Goal: Task Accomplishment & Management: Complete application form

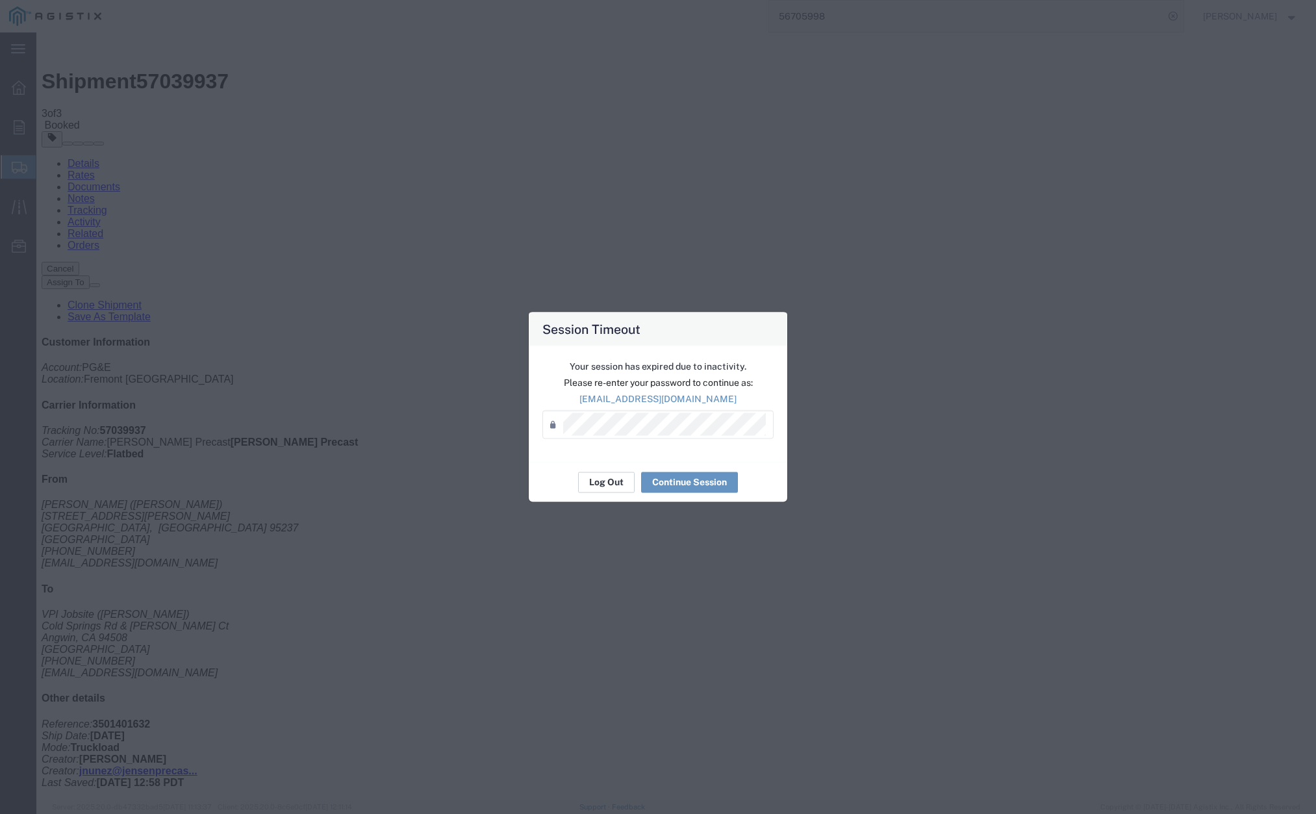
click at [620, 478] on button "Log Out" at bounding box center [606, 482] width 57 height 21
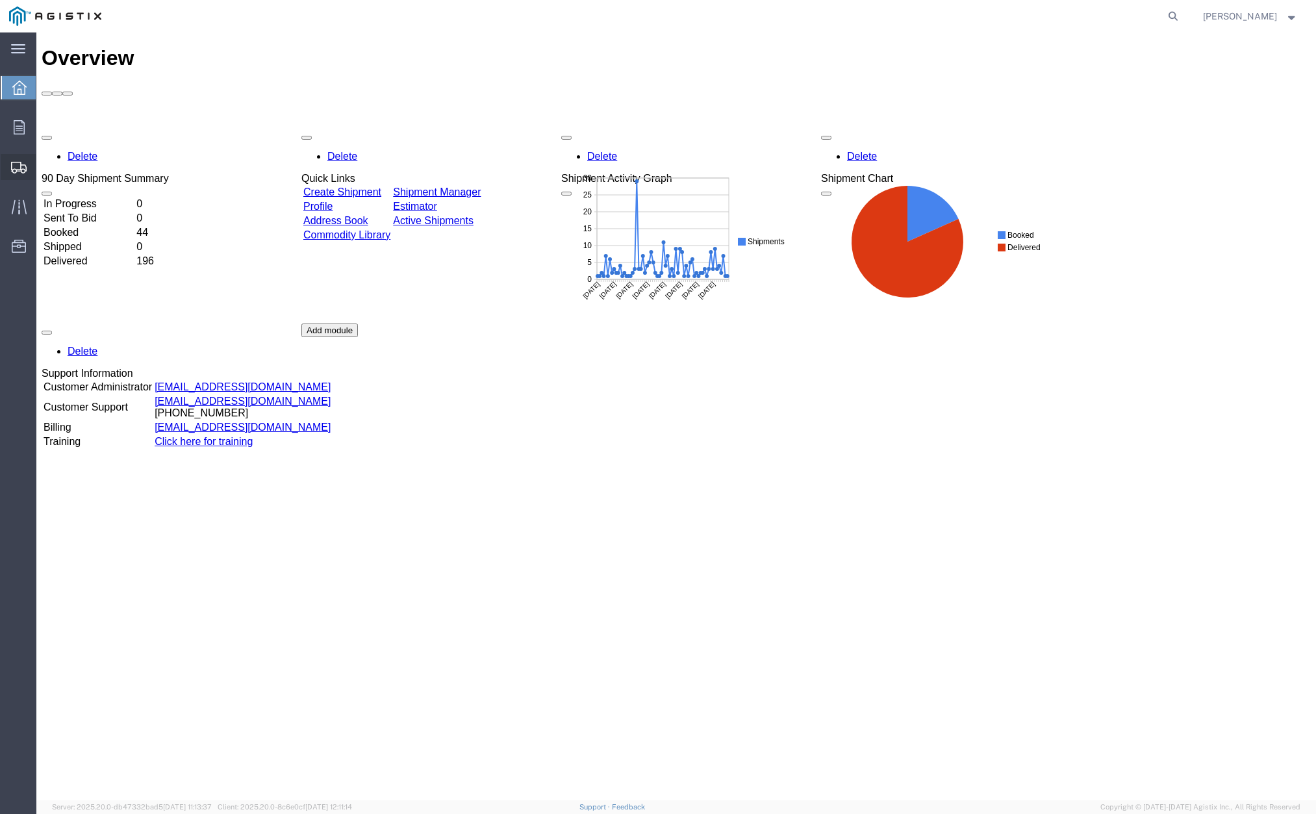
click at [0, 0] on span "Create Shipment" at bounding box center [0, 0] width 0 height 0
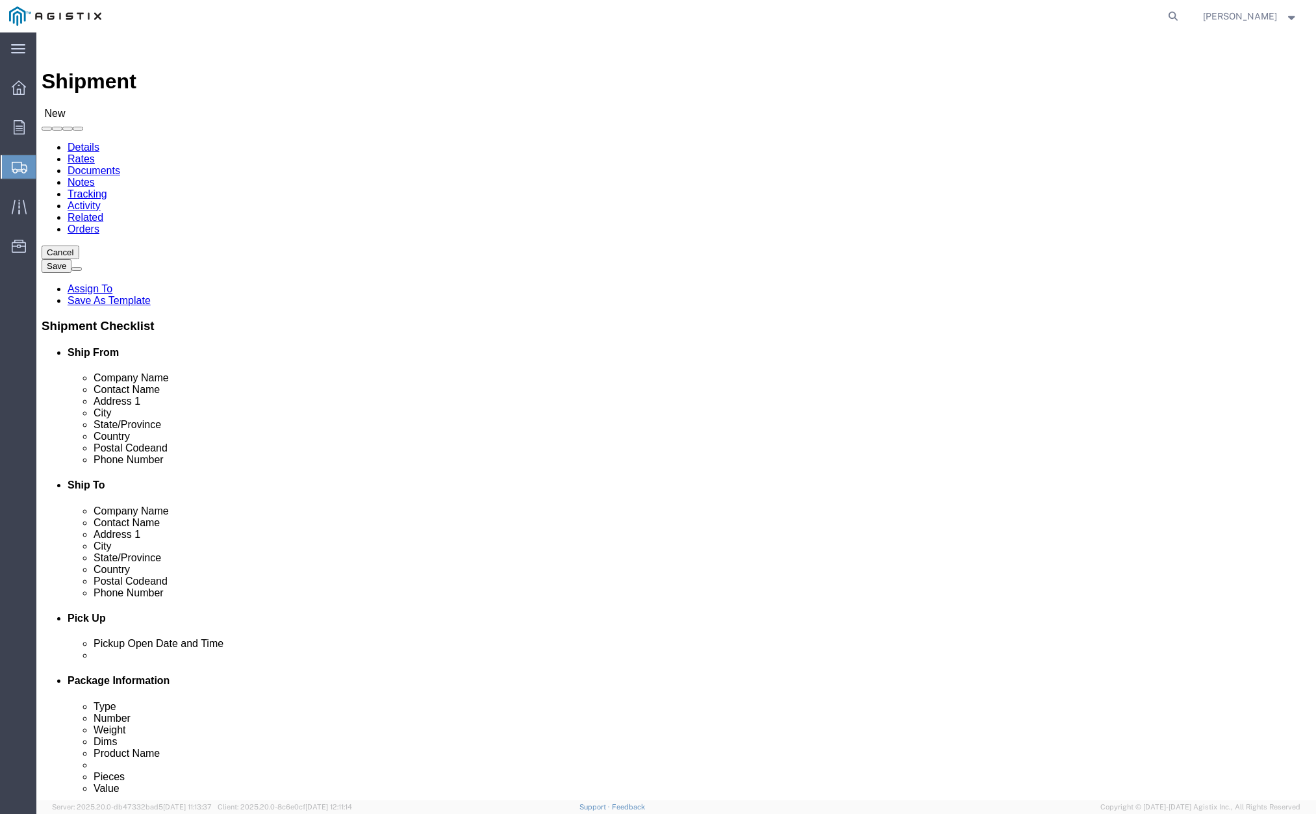
select select
click select "Select [PERSON_NAME] PRECAST PG&E"
select select "9596"
click select "Select [PERSON_NAME] PRECAST PG&E"
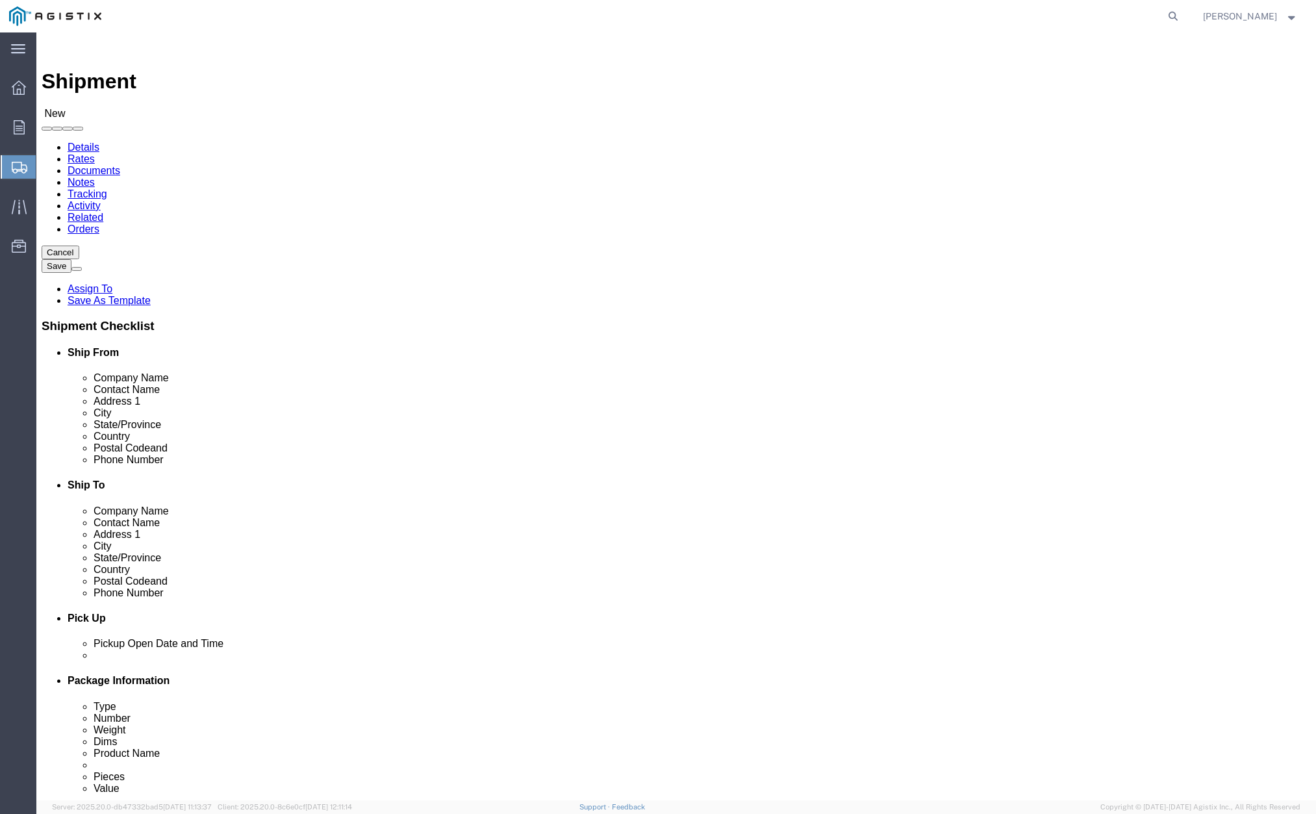
select select
click select "Select All Others [GEOGRAPHIC_DATA] [GEOGRAPHIC_DATA] [GEOGRAPHIC_DATA] [GEOGRA…"
select select "19996"
click select "Select All Others [GEOGRAPHIC_DATA] [GEOGRAPHIC_DATA] [GEOGRAPHIC_DATA] [GEOGRA…"
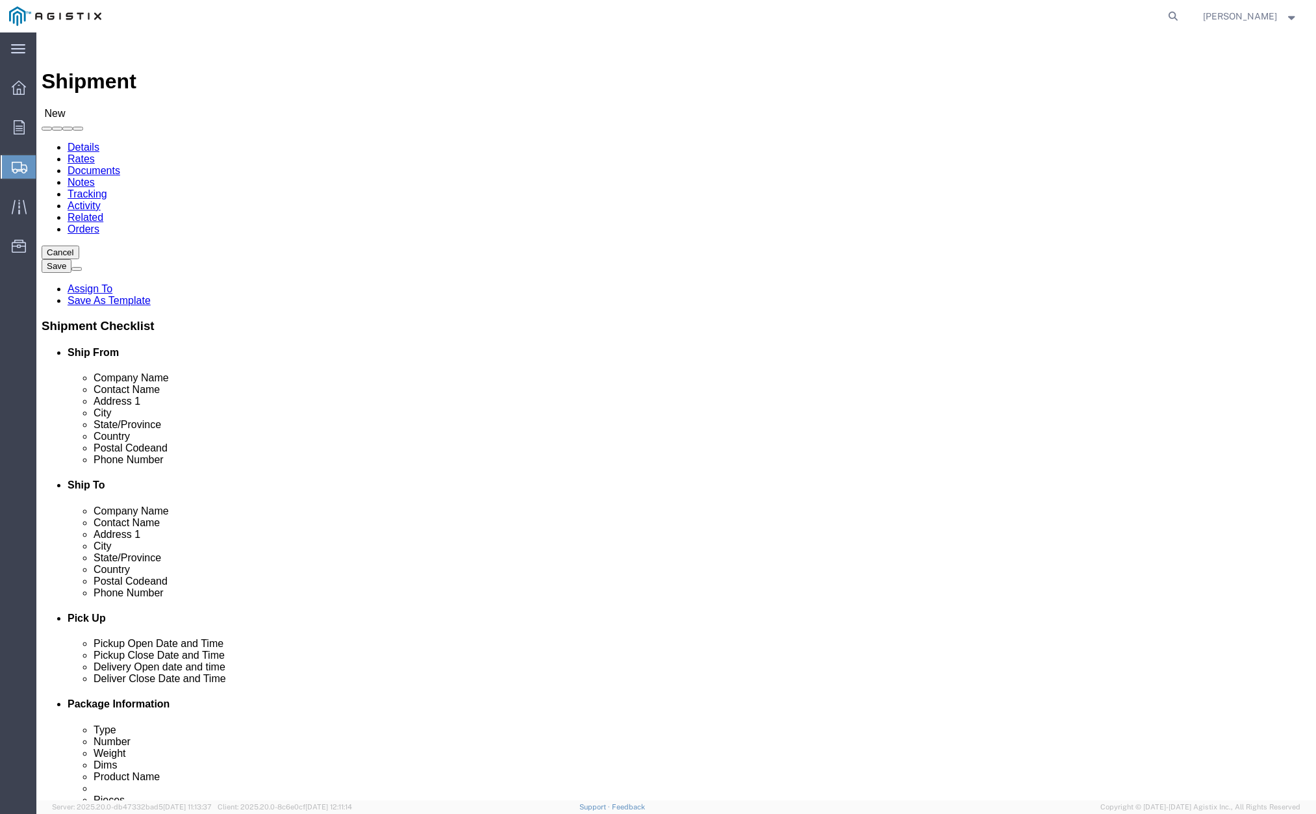
click input "text"
type input "[PERSON_NAME]"
click p "- [PERSON_NAME] PRECAST - ([PERSON_NAME]) [STREET_ADDRESS][PERSON_NAME]"
select select "CA"
type input "[PERSON_NAME]"
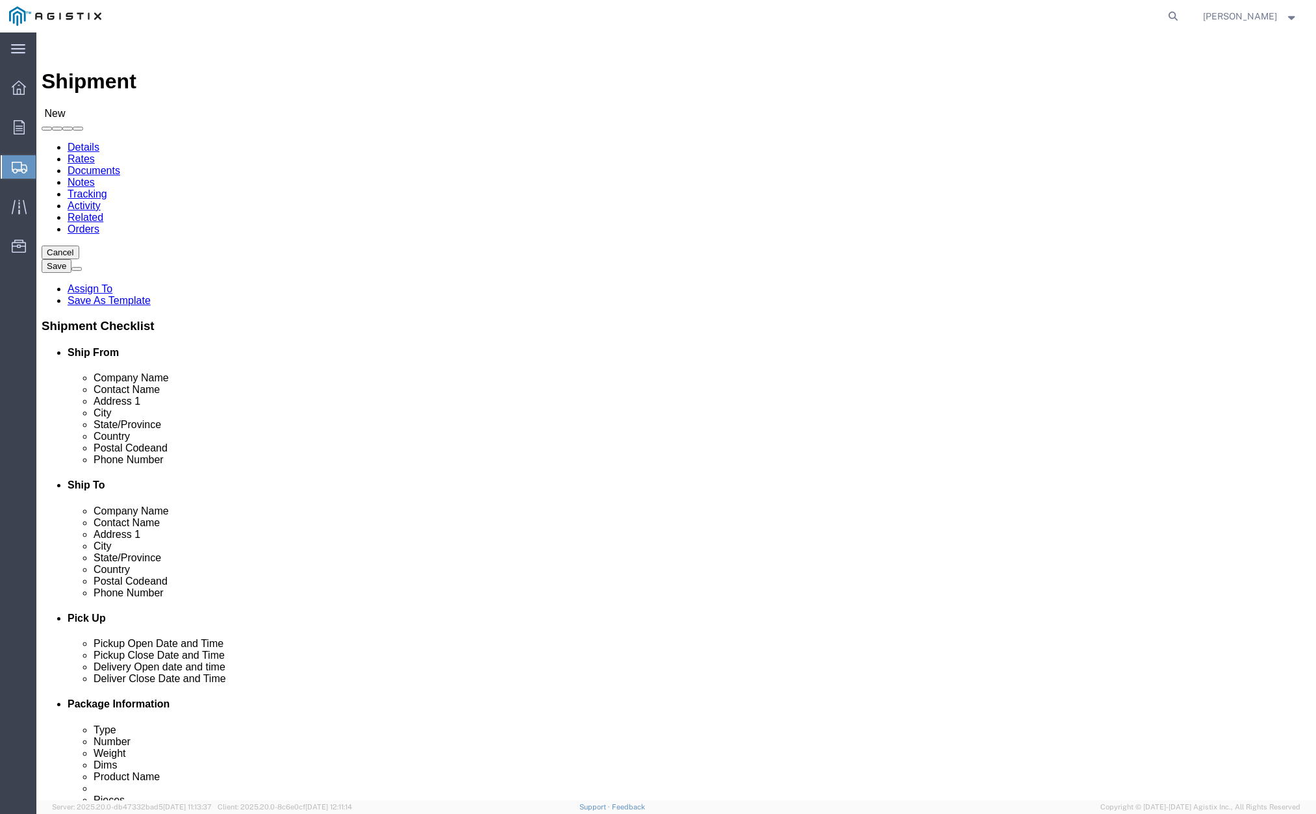
click input "text"
type input "Vacaville PGE Service Center"
click input "text"
paste input "[PERSON_NAME]"
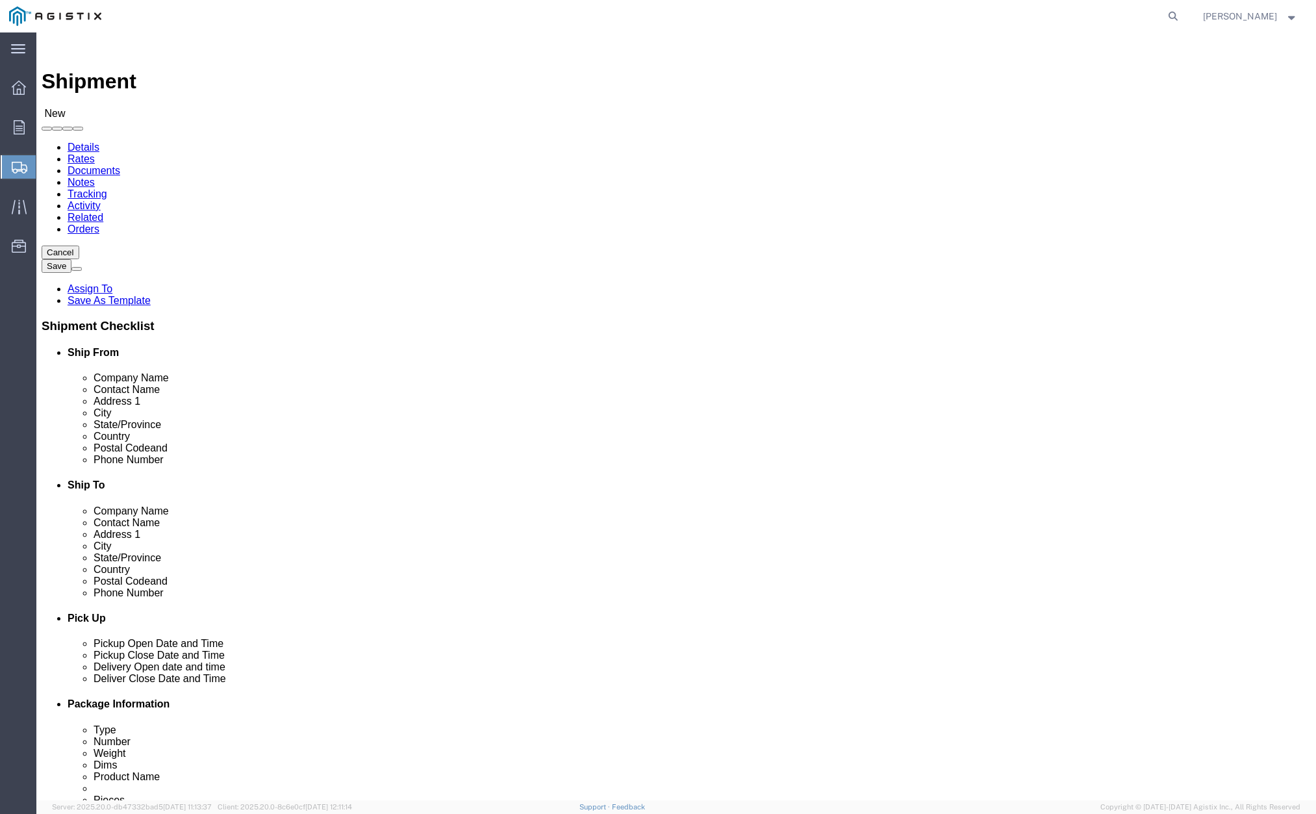
type input "[PERSON_NAME]"
click input "text"
paste input "[STREET_ADDRESS][PERSON_NAME]"
type input "[STREET_ADDRESS][PERSON_NAME]"
click input "text"
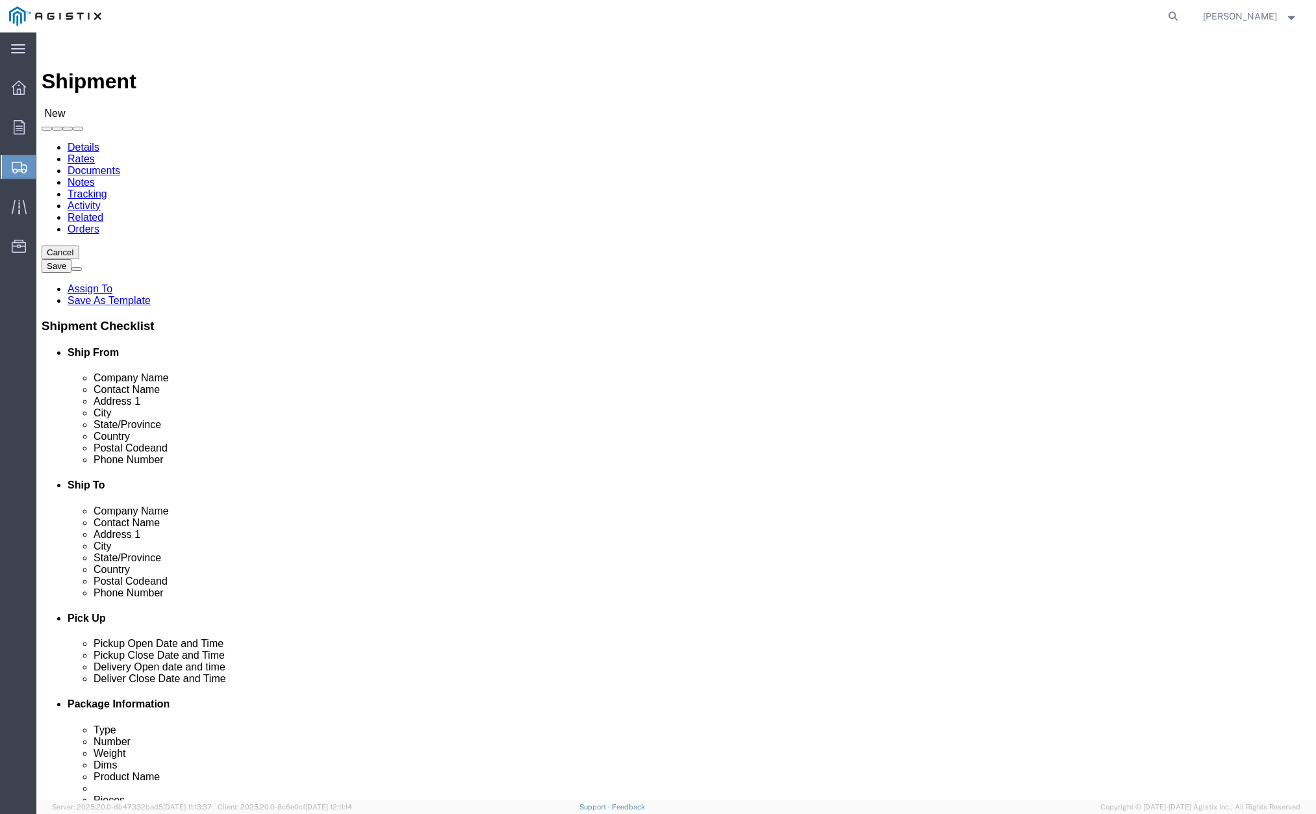
type input "[GEOGRAPHIC_DATA]"
click input "Postal Code"
type input "95688"
click input "text"
paste input "[PHONE_NUMBER]"
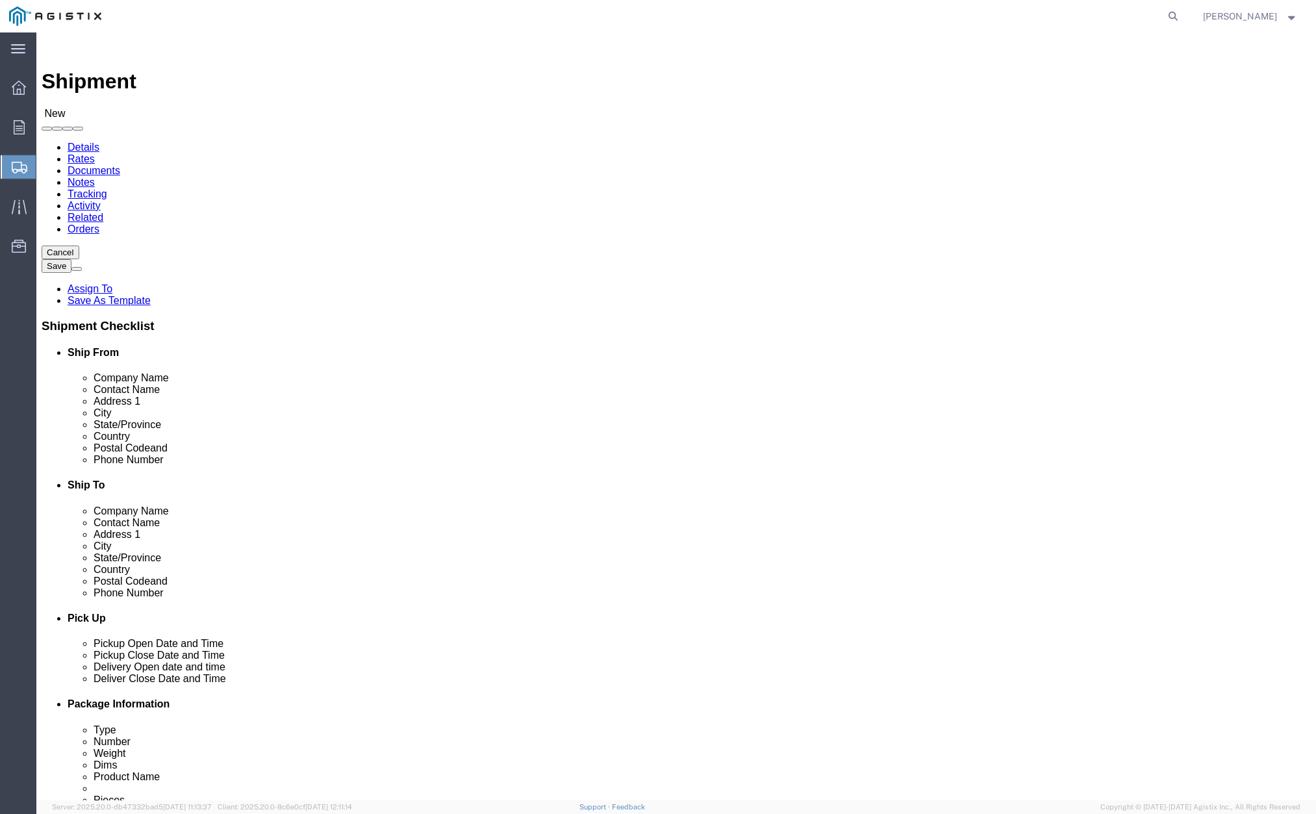
type input "[PHONE_NUMBER]"
click div "[PHONE_NUMBER] 7"
click input "text"
paste input "[EMAIL_ADDRESS][DOMAIN_NAME]"
type input "[EMAIL_ADDRESS][DOMAIN_NAME]"
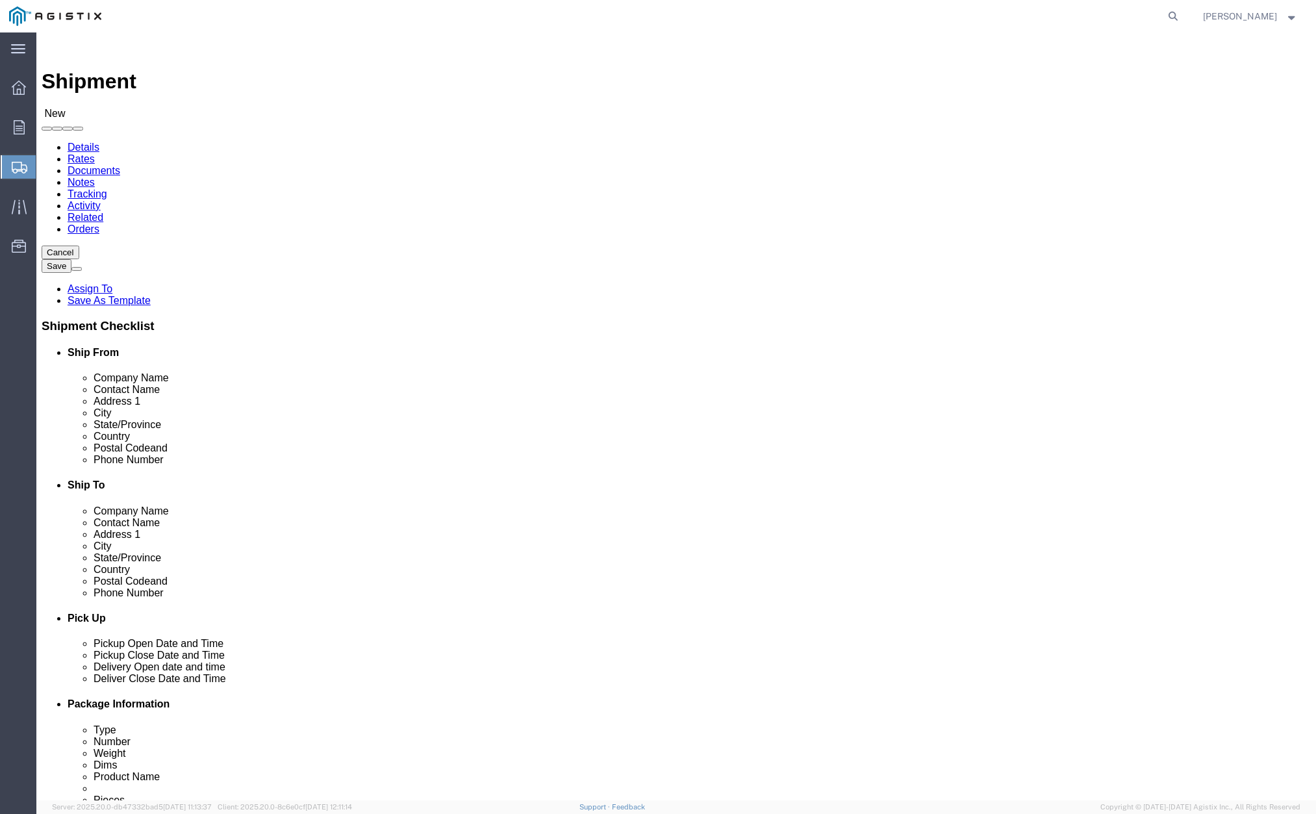
click span
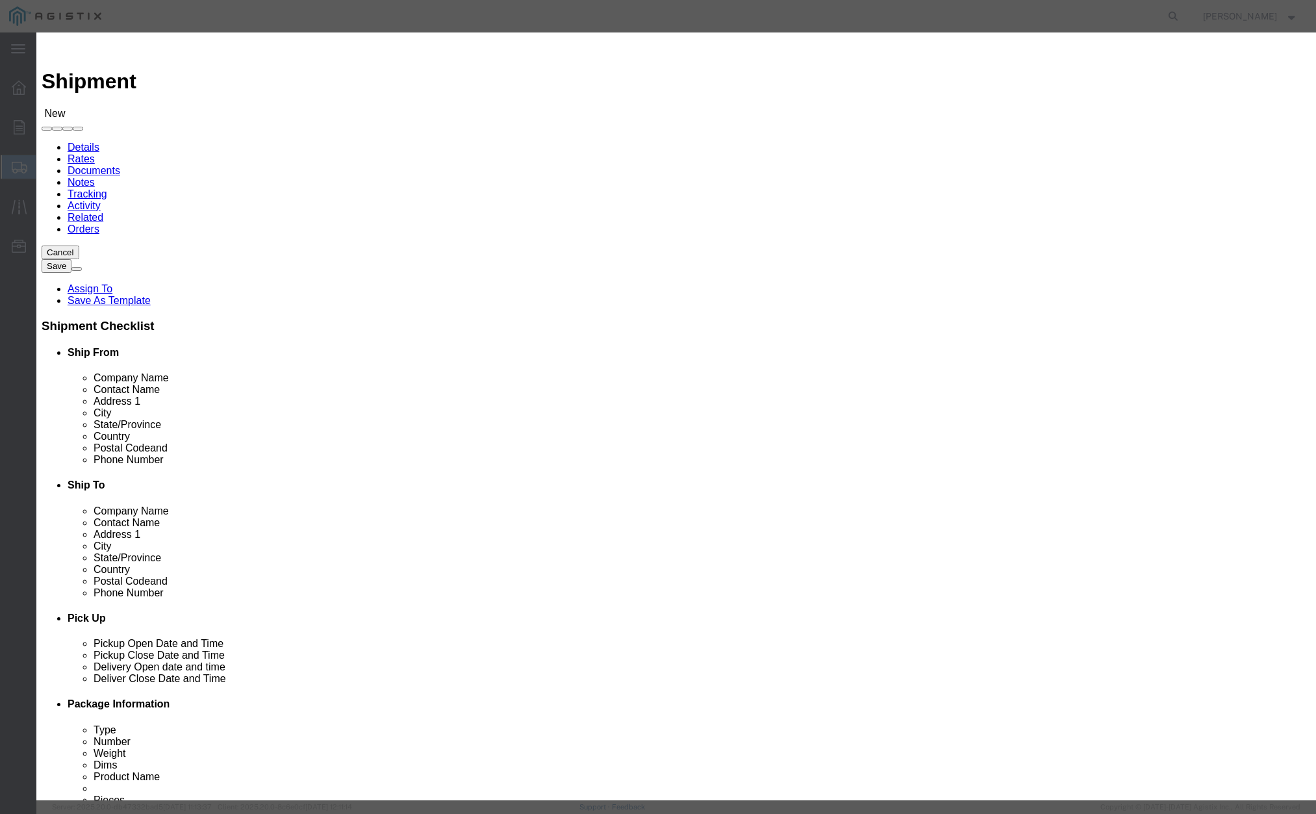
click input "checkbox"
checkbox input "true"
click button "Save"
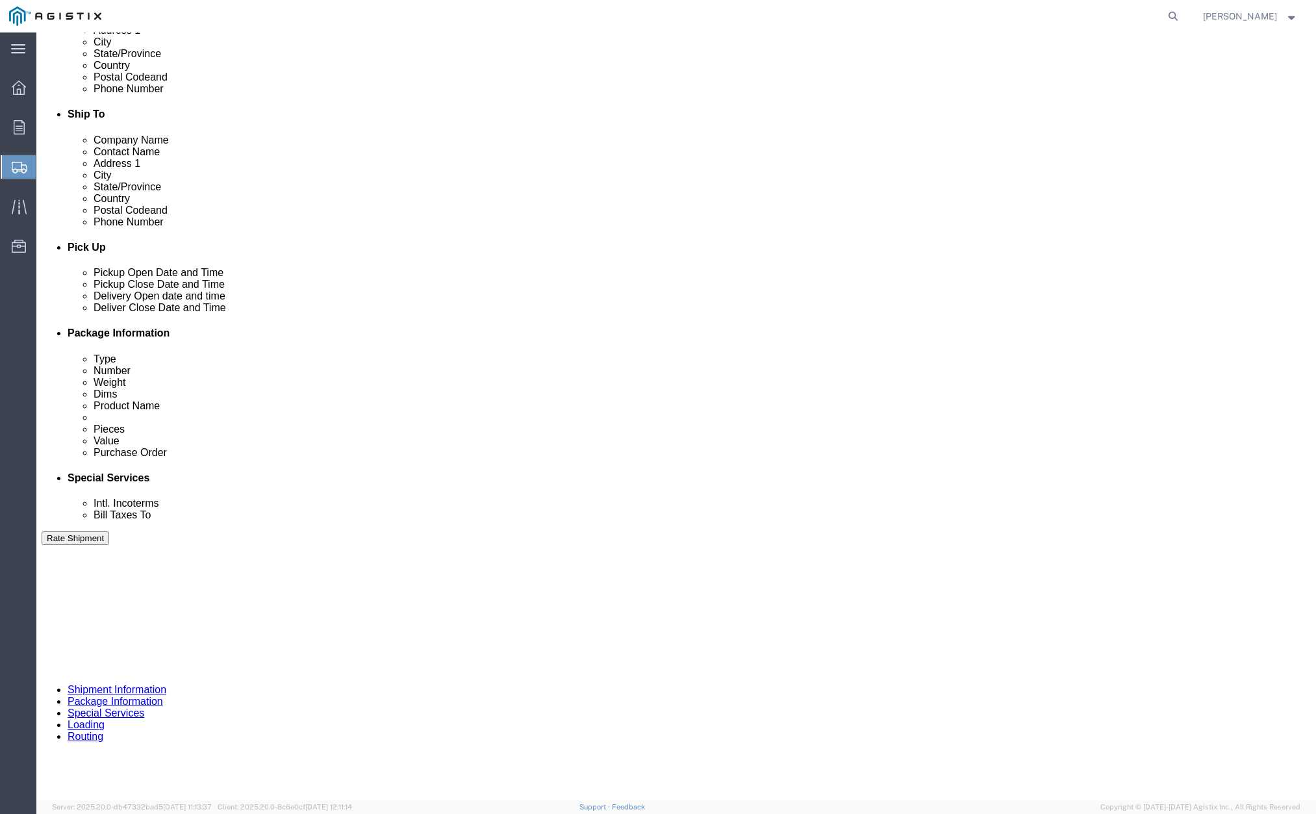
scroll to position [471, 0]
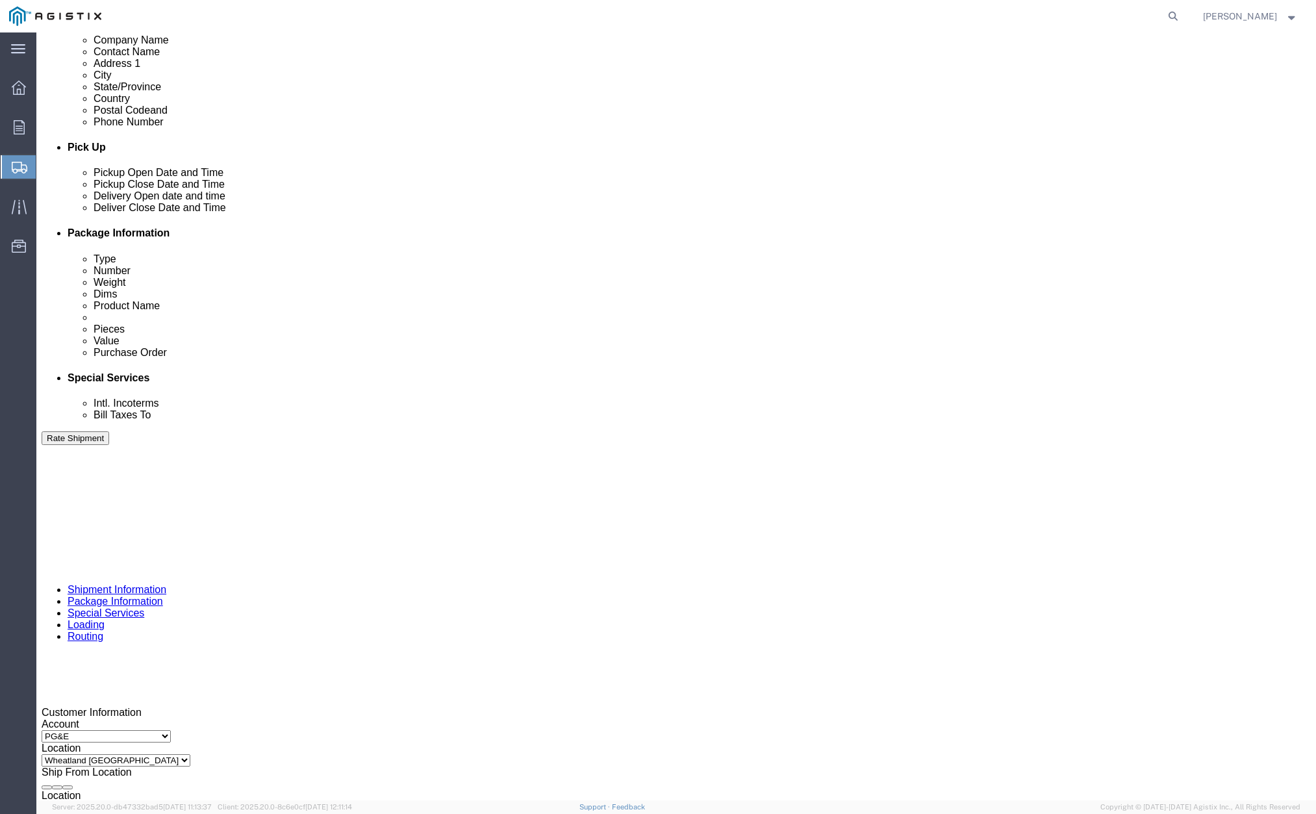
click div "[DATE] 5:00 PM"
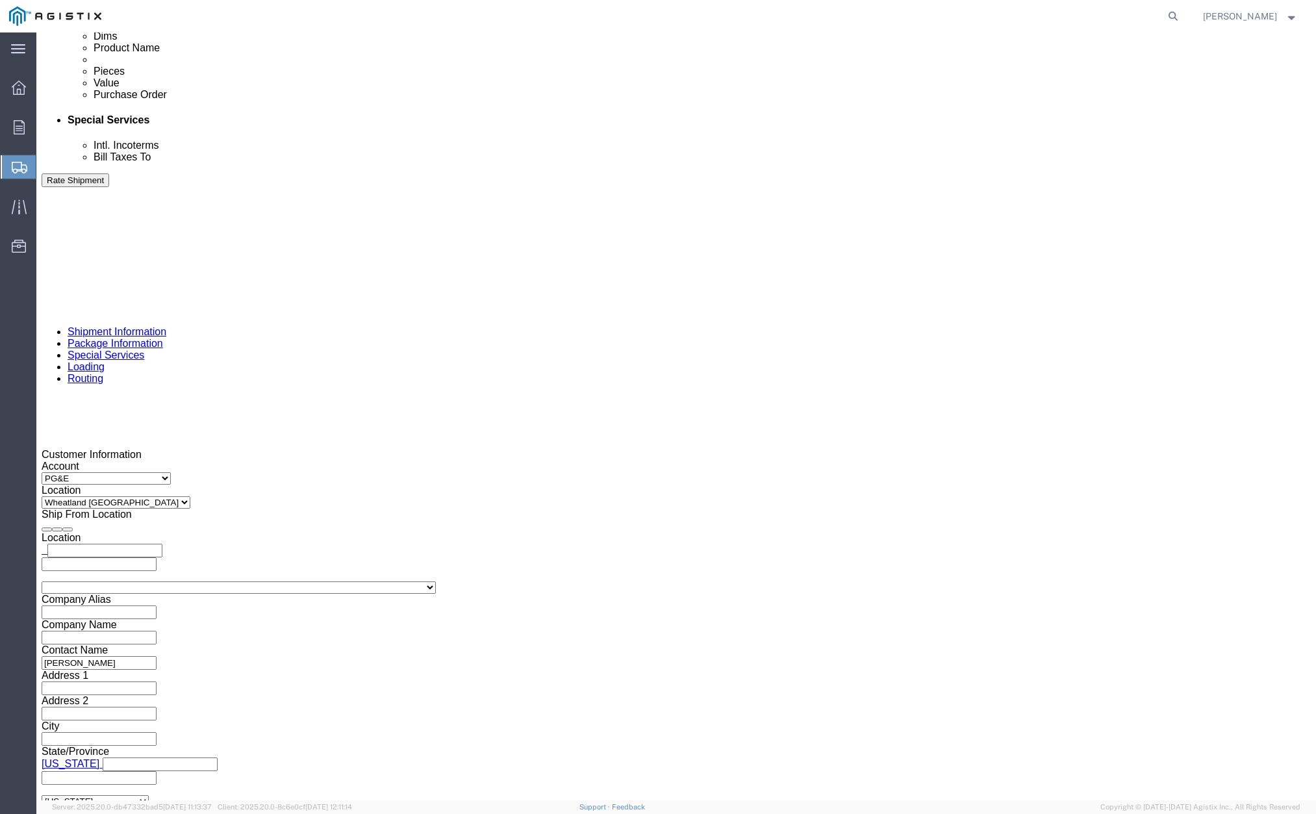
click button "Apply"
click div
drag, startPoint x: 674, startPoint y: 562, endPoint x: 696, endPoint y: 547, distance: 26.7
click button "Apply"
click div
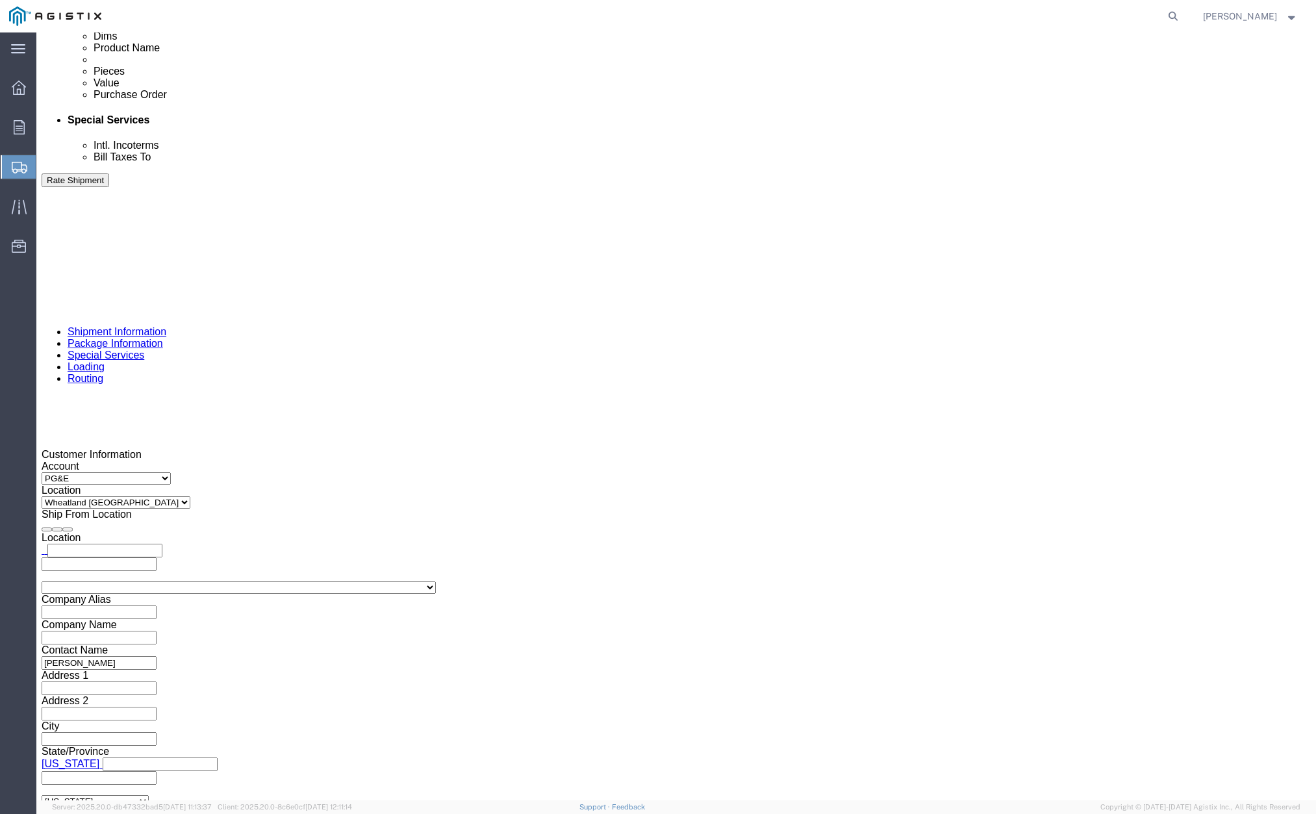
click button "Apply"
click input "text"
paste input "3501424153"
type input "3501424153"
click select "Select Account Type Activity ID Airline Appointment Number ASN Batch Request # …"
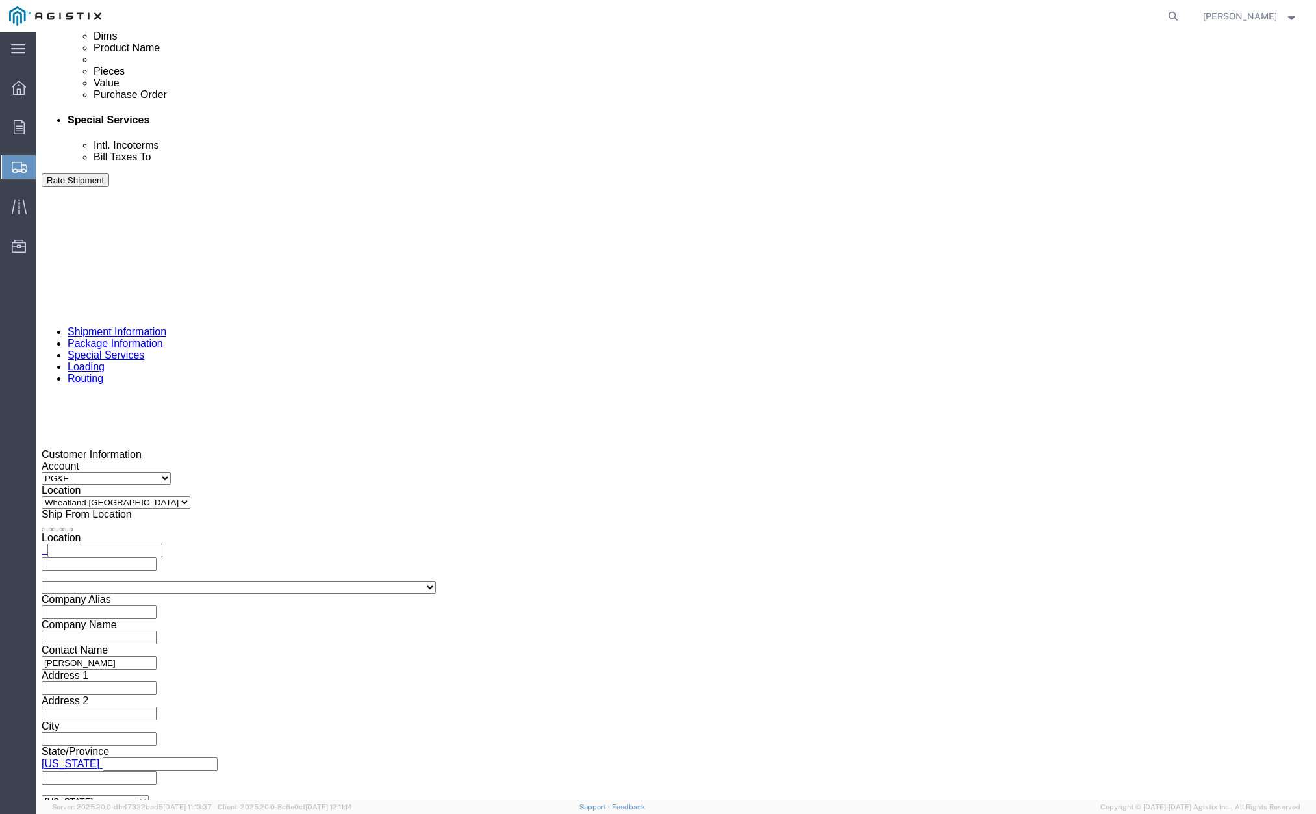
select select "CUSTREF"
click select "Select Account Type Activity ID Airline Appointment Number ASN Batch Request # …"
click input "text"
type input "414461"
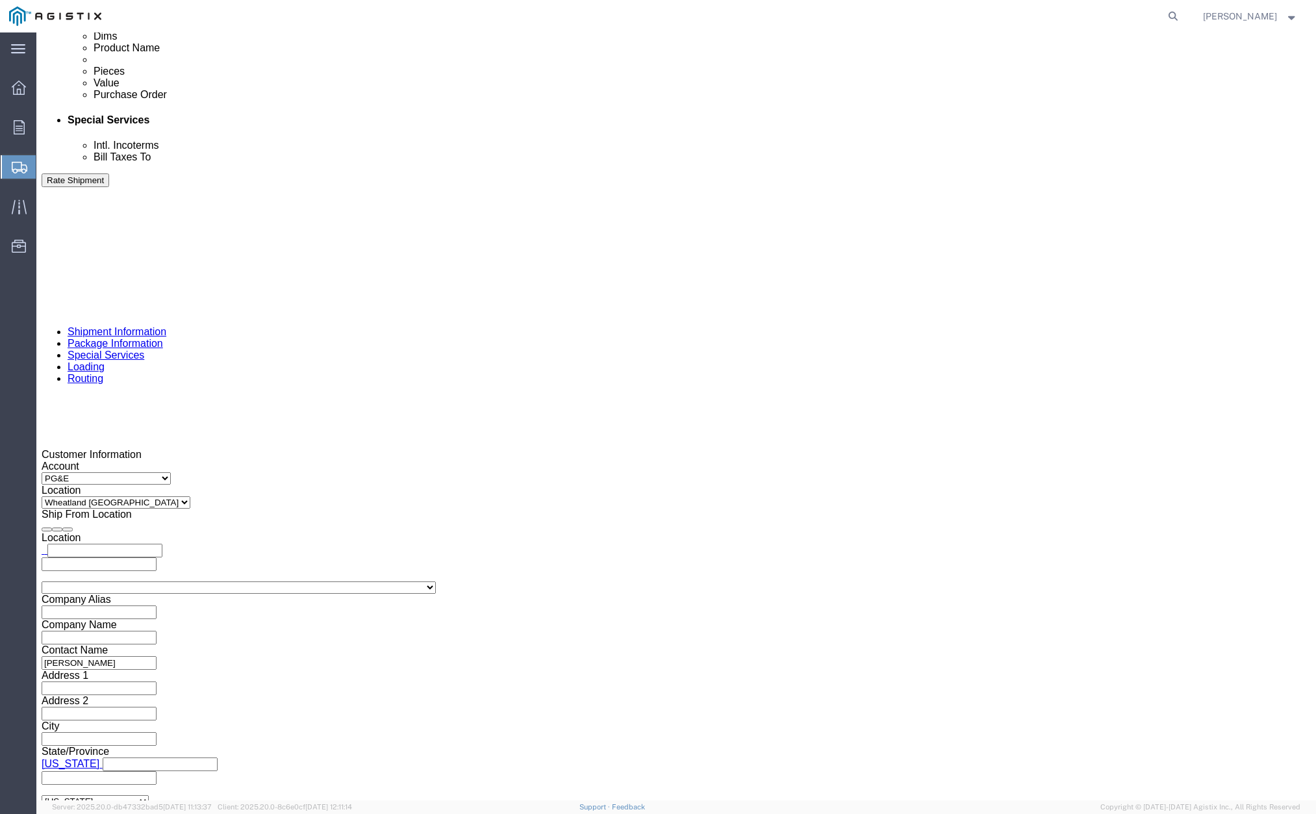
click select "Select Air Less than Truckload Multi-Leg Ocean Freight Rail Small Parcel Truckl…"
select select "TL"
click select "Select Air Less than Truckload Multi-Leg Ocean Freight Rail Small Parcel Truckl…"
click select "Select 1-Ton (PSS) 10 Wheel 10 Yard Dump Truck 20 Yard Dump Truck Bobtail Botto…"
select select "FLBD"
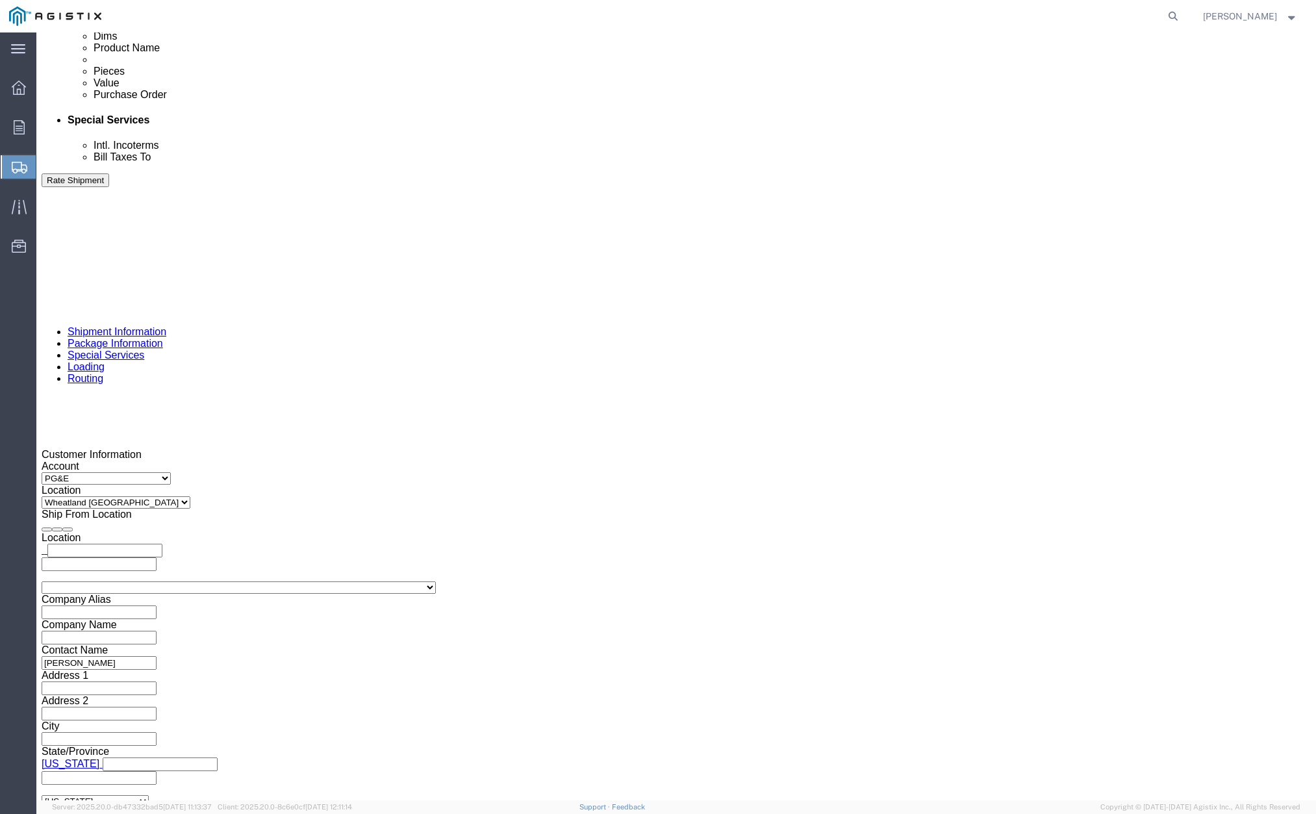
click select "Select 1-Ton (PSS) 10 Wheel 10 Yard Dump Truck 20 Yard Dump Truck Bobtail Botto…"
click button "Continue"
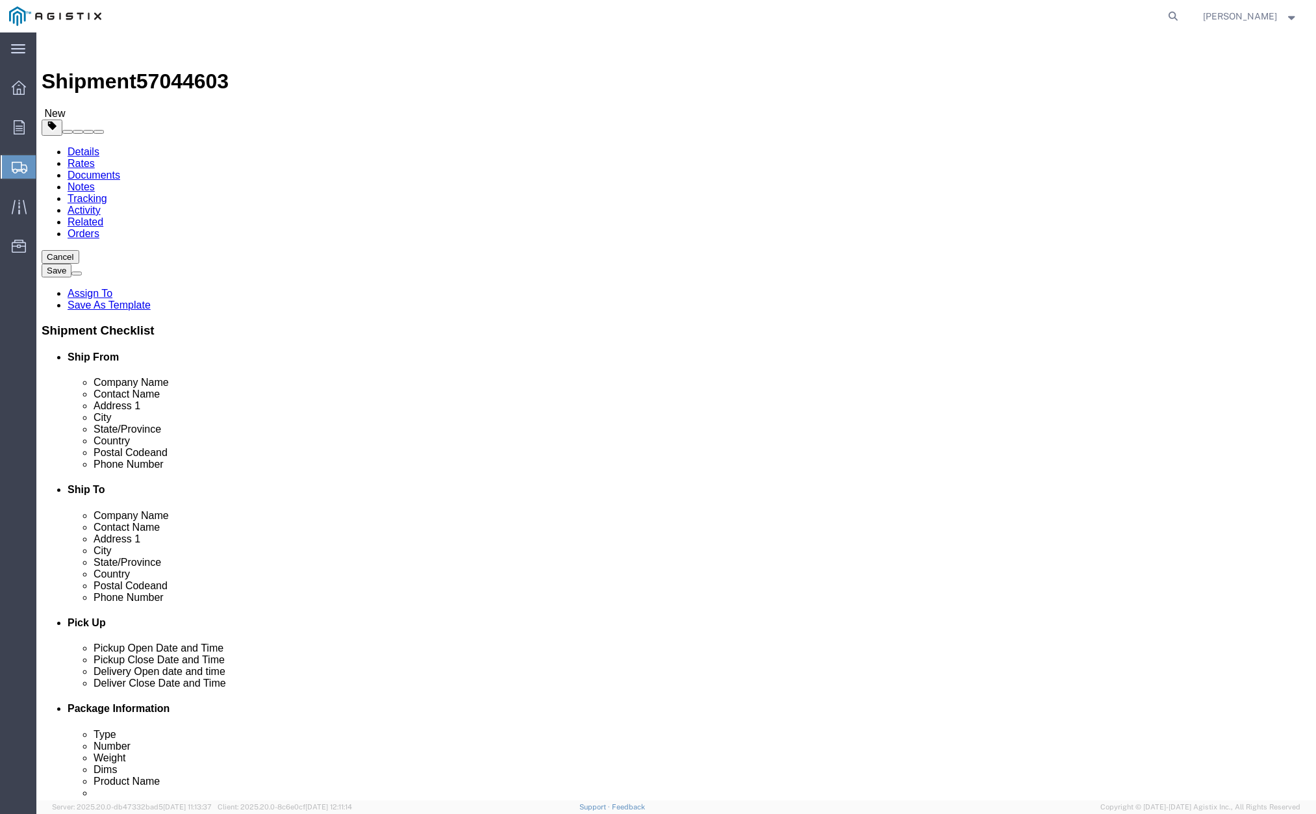
drag, startPoint x: 338, startPoint y: 229, endPoint x: 334, endPoint y: 235, distance: 7.0
click select "Select Bulk Bundle(s) Cardboard Box(es) Carton(s) Crate(s) Drum(s) (Fiberboard)…"
select select "PSNS"
click select "Select Bulk Bundle(s) Cardboard Box(es) Carton(s) Crate(s) Drum(s) (Fiberboard)…"
click input "text"
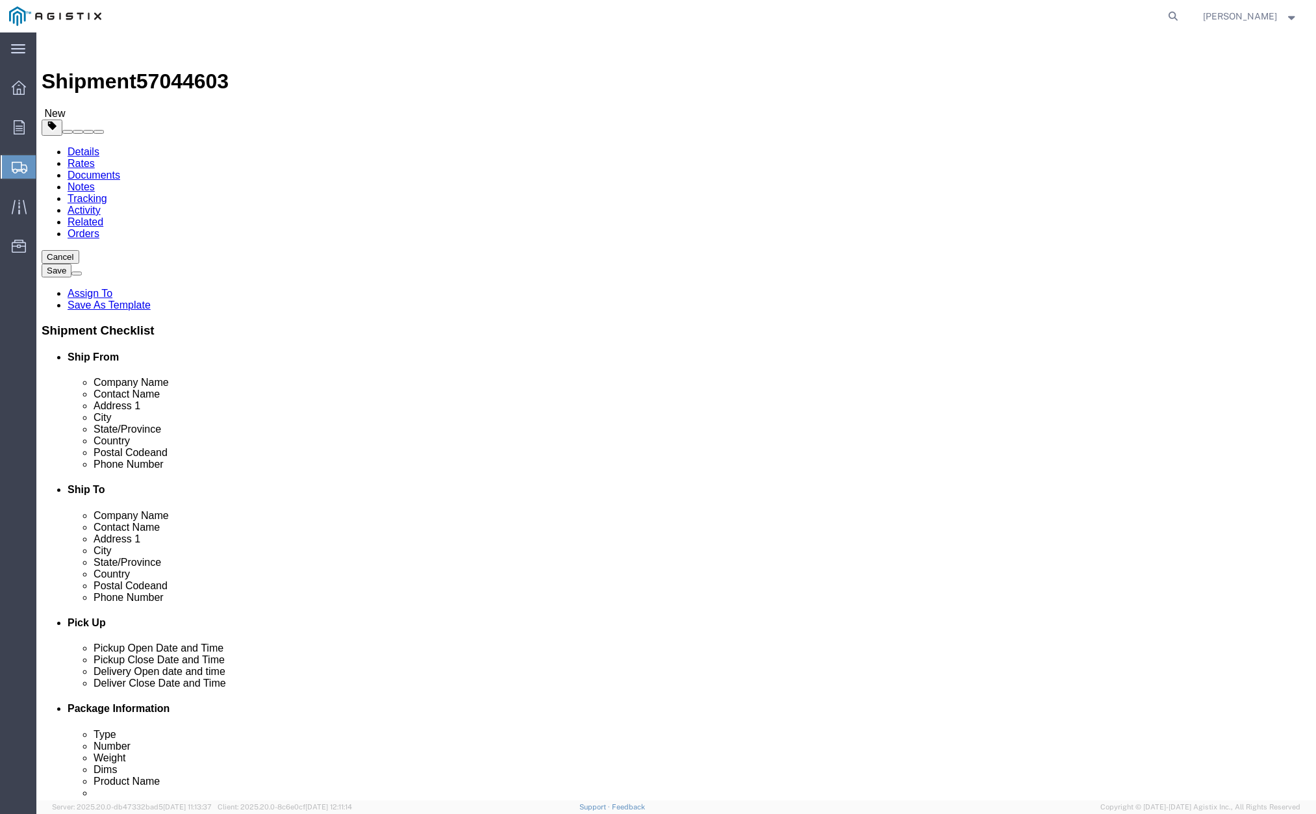
type input "61"
type input "80"
type input "10"
drag, startPoint x: 323, startPoint y: 483, endPoint x: 236, endPoint y: 387, distance: 129.2
click div "Shipment 57044603 New Details Rates Documents Notes Tracking Activity Related O…"
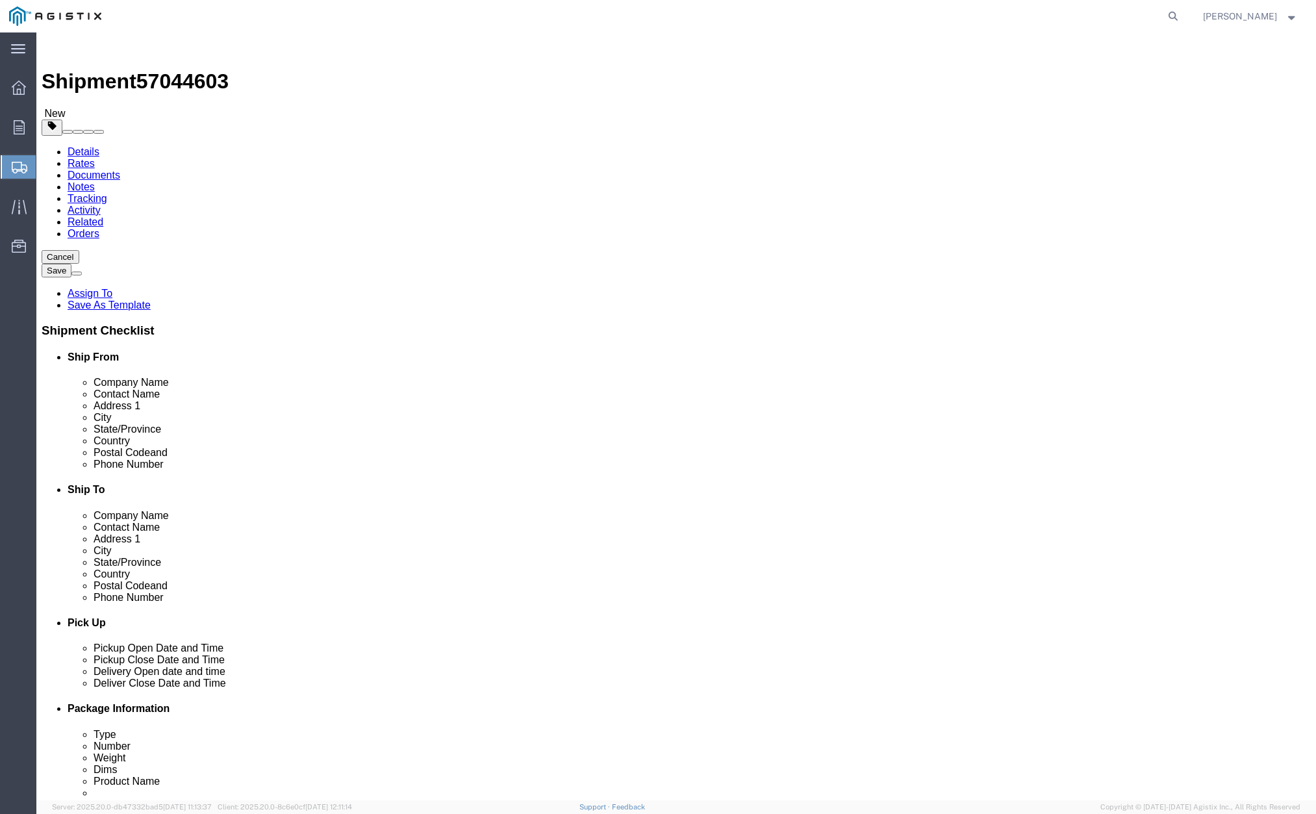
click input "0.00"
type input "0"
type input "2500"
click link "Add Content"
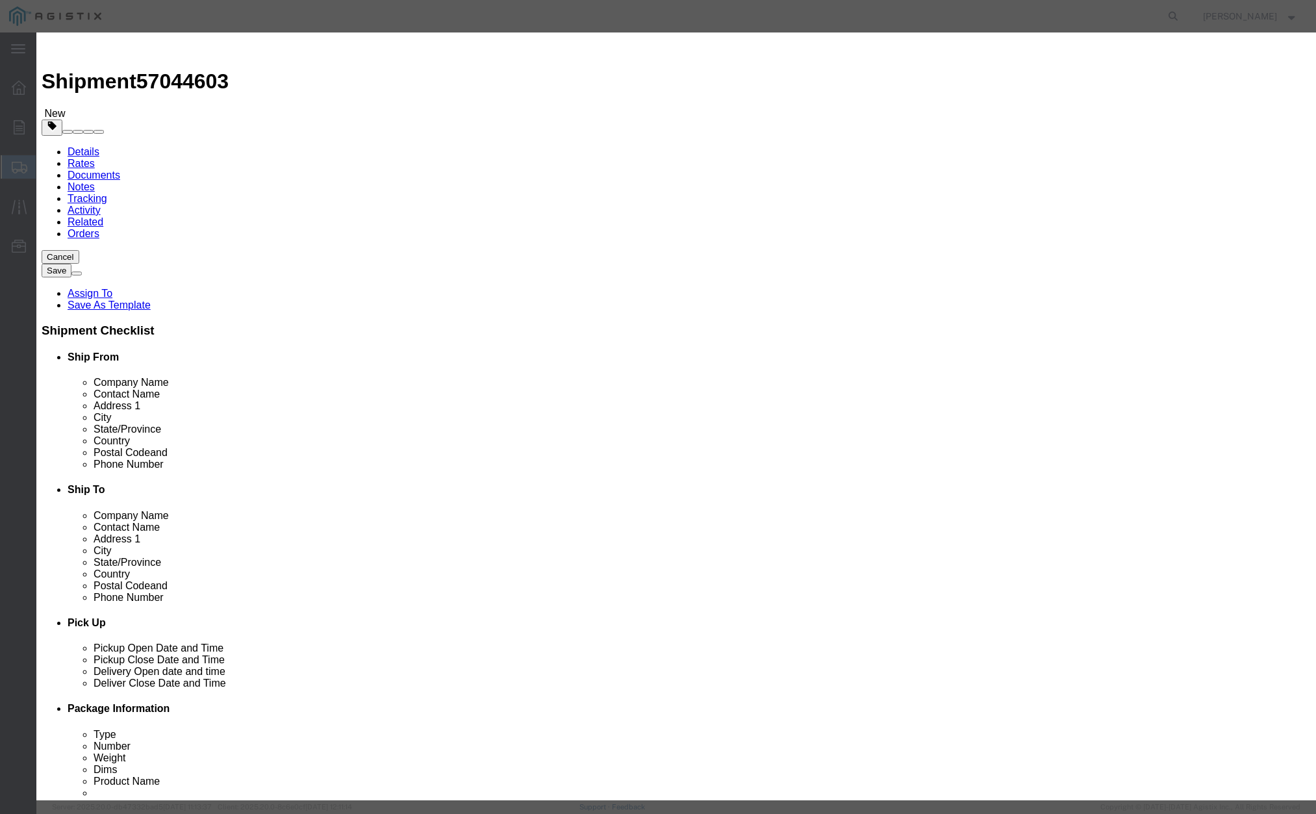
click input "text"
type input "T - PAD"
click input "0"
type input "1"
drag, startPoint x: 434, startPoint y: 155, endPoint x: 437, endPoint y: 181, distance: 26.8
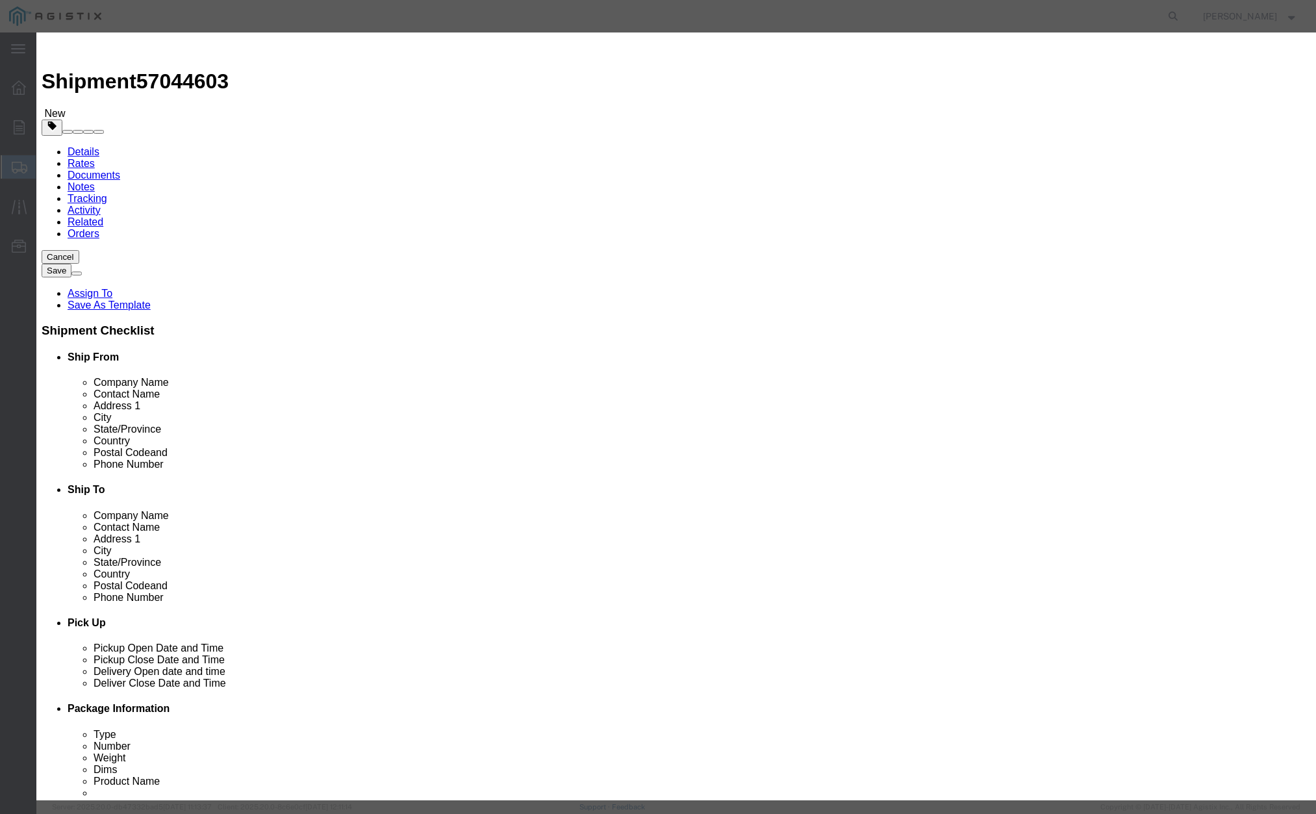
click input "text"
type input "1"
click input "text"
type input "( 04-0291 )"
click button "Save & Close"
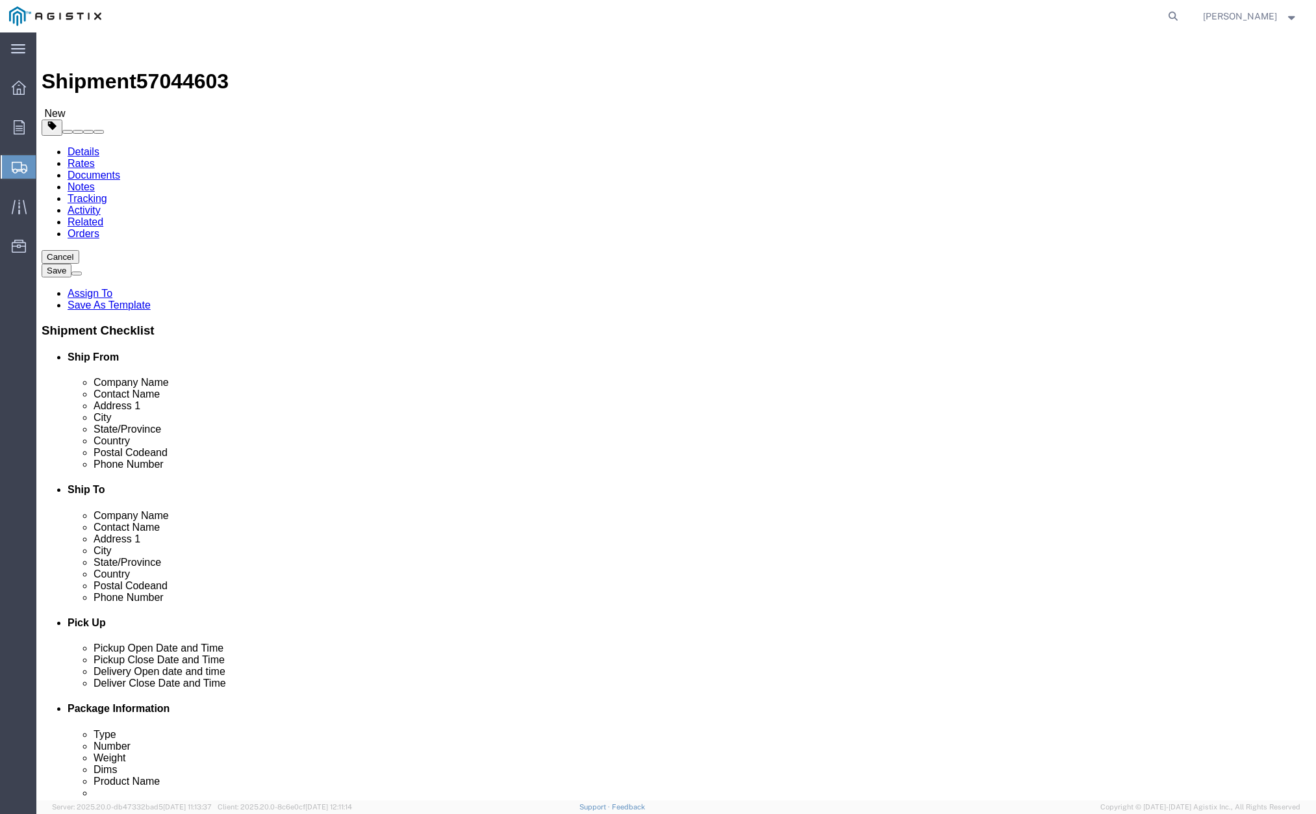
click button "Rate Shipment"
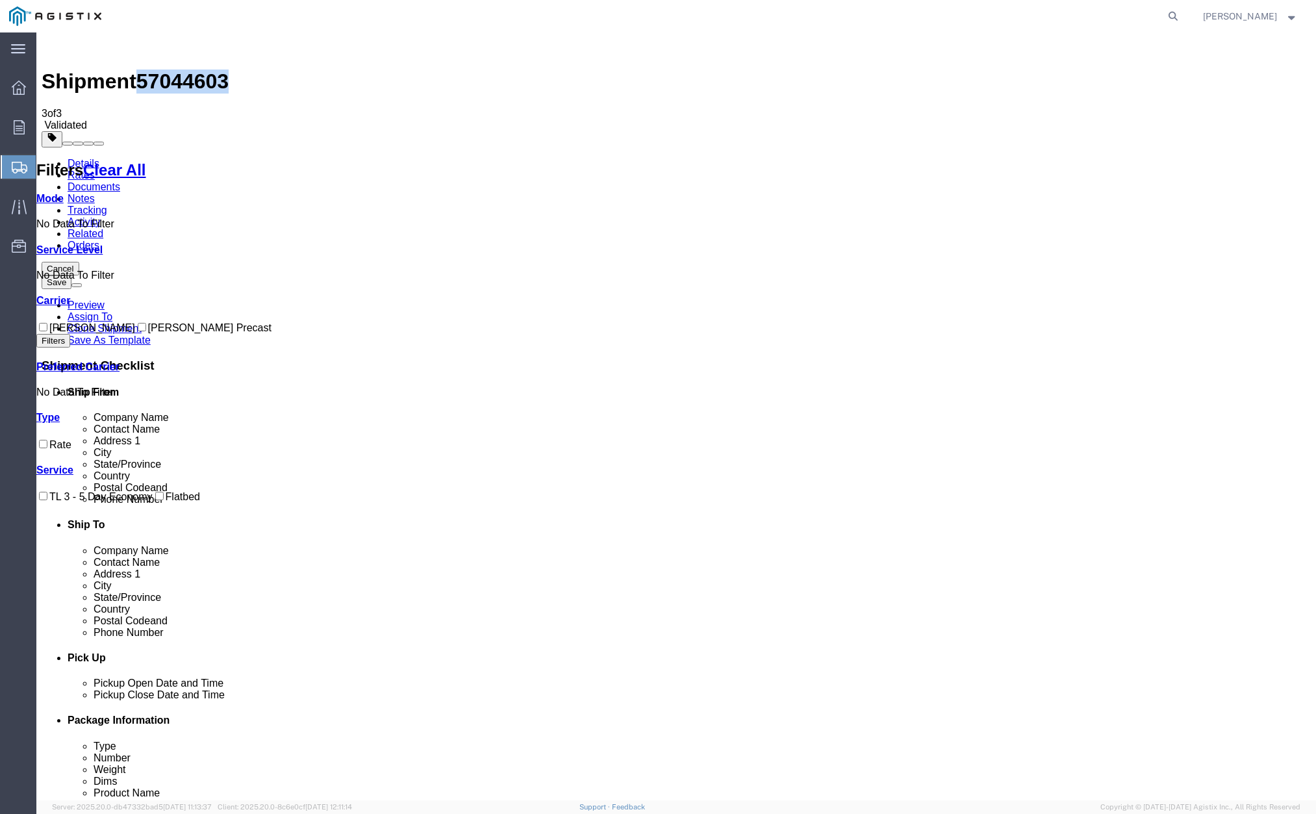
drag, startPoint x: 145, startPoint y: 49, endPoint x: 213, endPoint y: 46, distance: 68.2
click at [213, 69] on span "57044603" at bounding box center [182, 80] width 92 height 23
copy span "57044603"
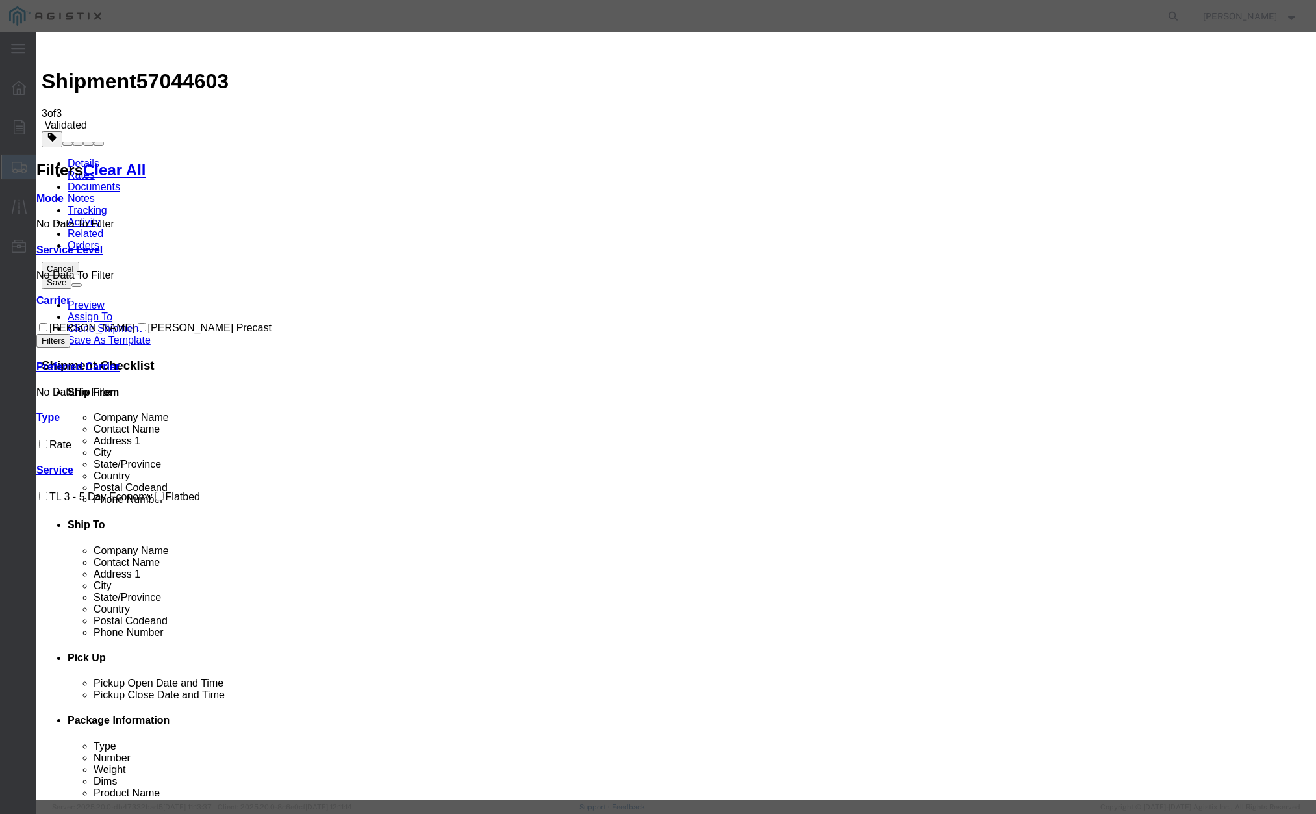
drag, startPoint x: 479, startPoint y: 116, endPoint x: 470, endPoint y: 116, distance: 9.1
paste input "57044603"
type input "57044603"
